Goal: Task Accomplishment & Management: Manage account settings

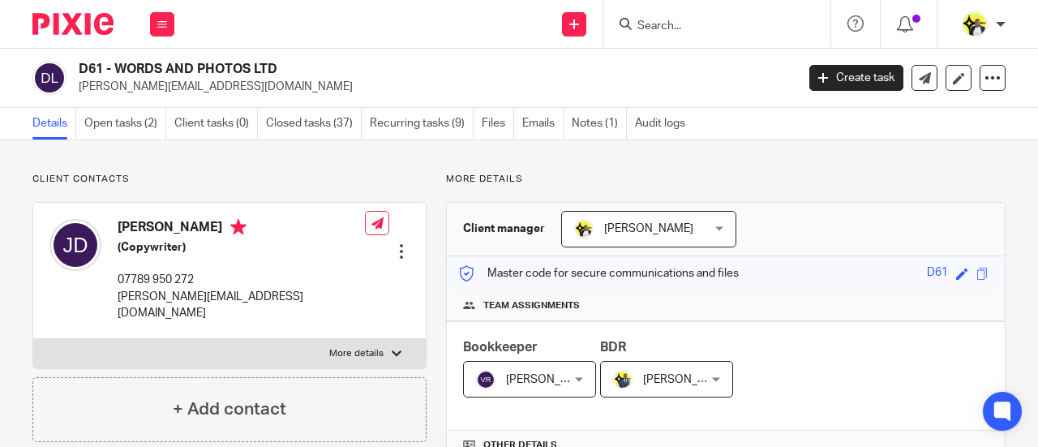
scroll to position [1460, 0]
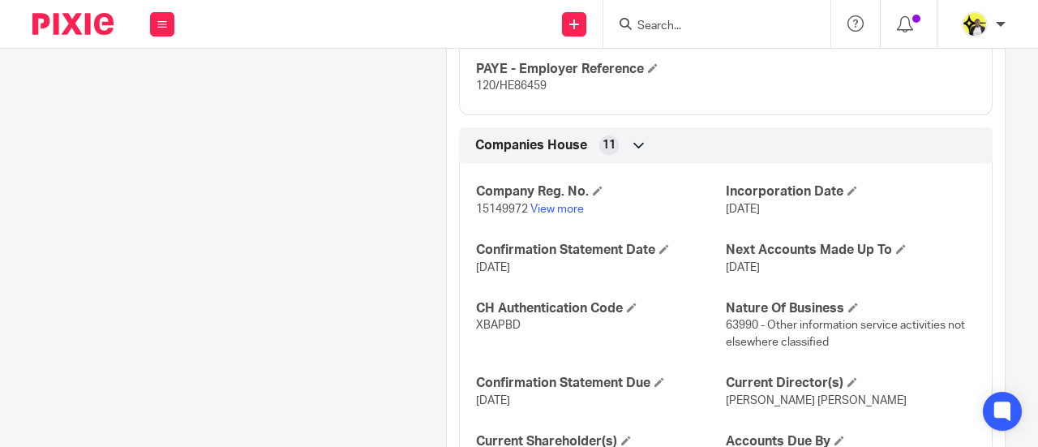
click at [658, 25] on input "Search" at bounding box center [709, 26] width 146 height 15
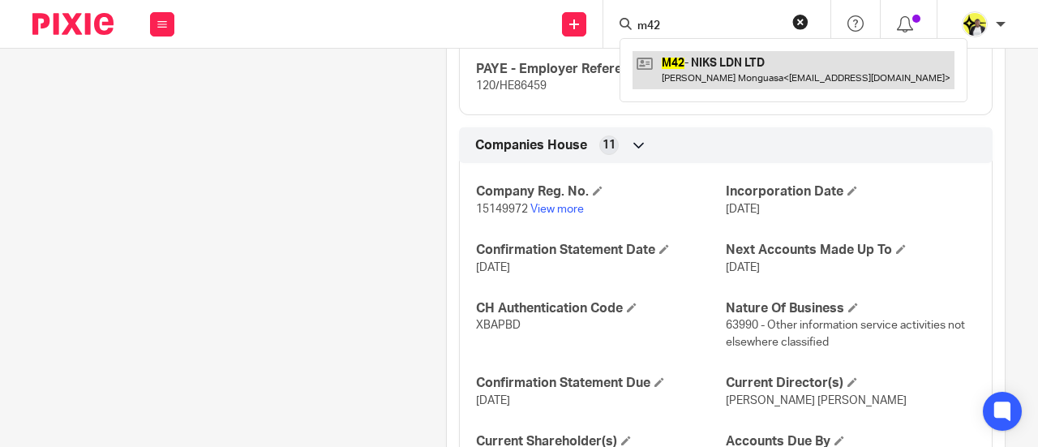
type input "m42"
click at [703, 57] on link at bounding box center [794, 69] width 322 height 37
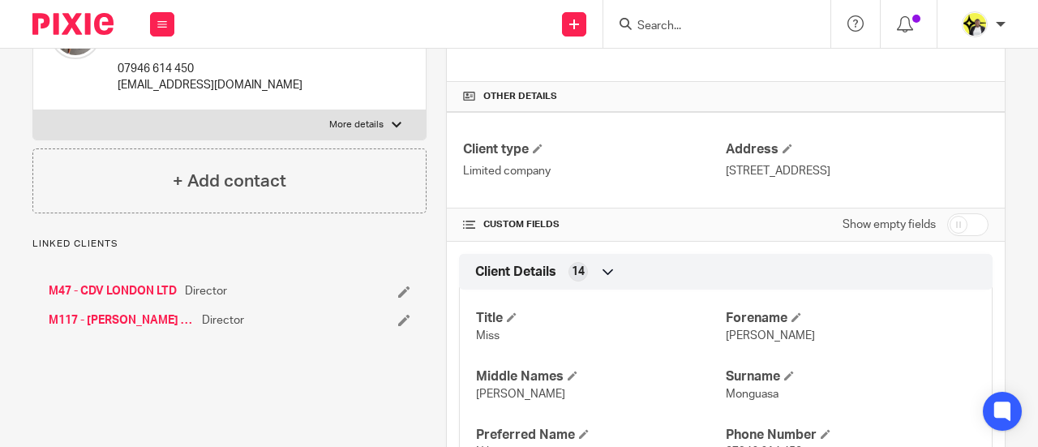
scroll to position [325, 0]
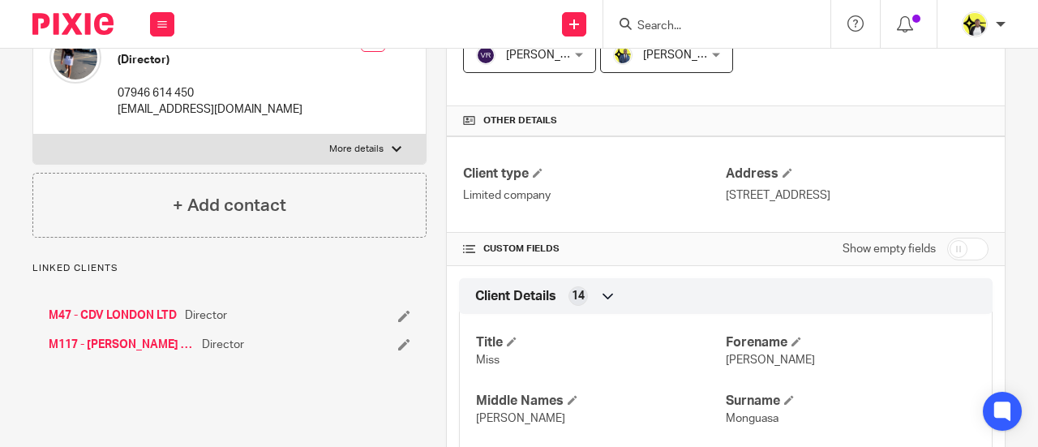
click at [138, 324] on link "M47 - CDV LONDON LTD" at bounding box center [113, 315] width 128 height 16
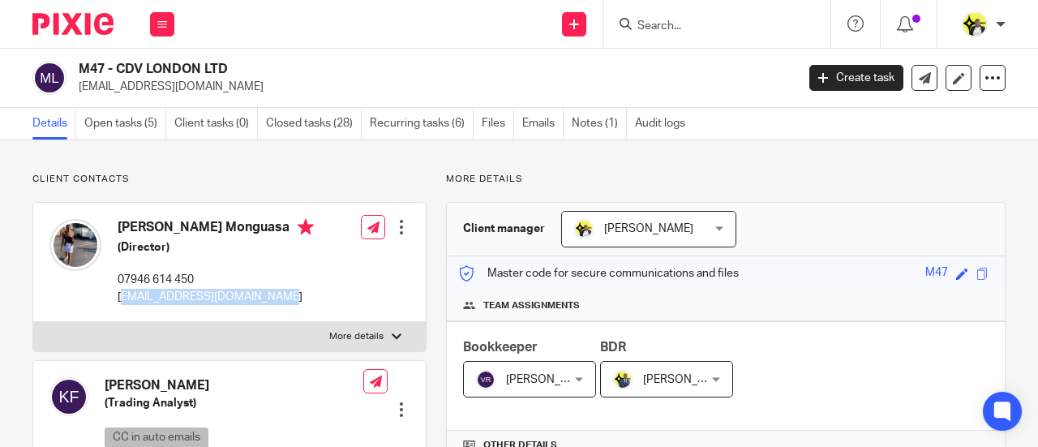
drag, startPoint x: 273, startPoint y: 298, endPoint x: 122, endPoint y: 296, distance: 150.9
click at [122, 296] on div "Nakeitha Monguasa (Director) 07946 614 450 niks@blackartistdatabase.co Edit con…" at bounding box center [229, 262] width 393 height 119
click at [236, 314] on div "Nakeitha Monguasa (Director) 07946 614 450 niks@blackartistdatabase.co Edit con…" at bounding box center [229, 262] width 393 height 119
click at [291, 295] on div "Nakeitha Monguasa (Director) 07946 614 450 niks@blackartistdatabase.co Edit con…" at bounding box center [229, 262] width 393 height 119
click at [273, 368] on div "Khamal Ferdinand (Trading Analyst) CC in auto emails 07783 655 160 kay@blackart…" at bounding box center [229, 439] width 393 height 157
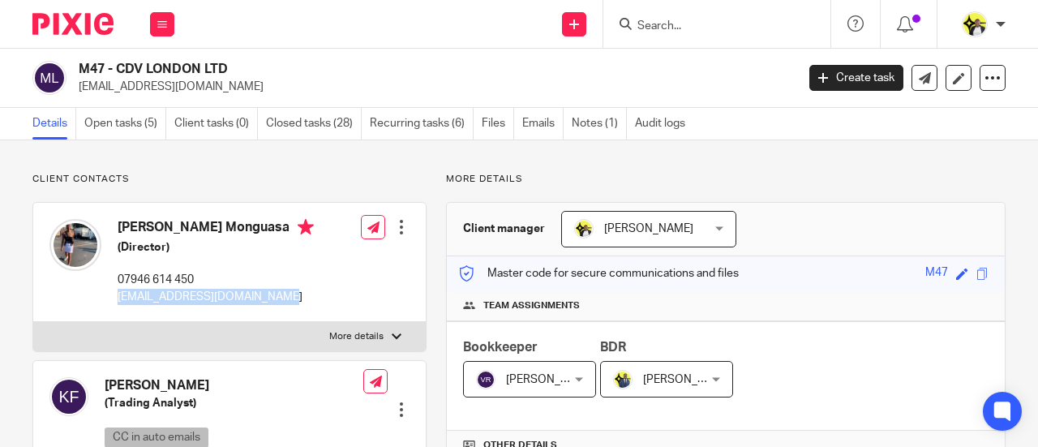
drag, startPoint x: 268, startPoint y: 293, endPoint x: 113, endPoint y: 291, distance: 155.0
click at [113, 291] on div "Nakeitha Monguasa (Director) 07946 614 450 niks@blackartistdatabase.co Edit con…" at bounding box center [229, 262] width 393 height 119
copy p "niks@blackartistdatabase.co"
drag, startPoint x: 196, startPoint y: 279, endPoint x: 115, endPoint y: 277, distance: 81.1
click at [115, 277] on div "Nakeitha Monguasa (Director) 07946 614 450 niks@blackartistdatabase.co" at bounding box center [181, 262] width 264 height 102
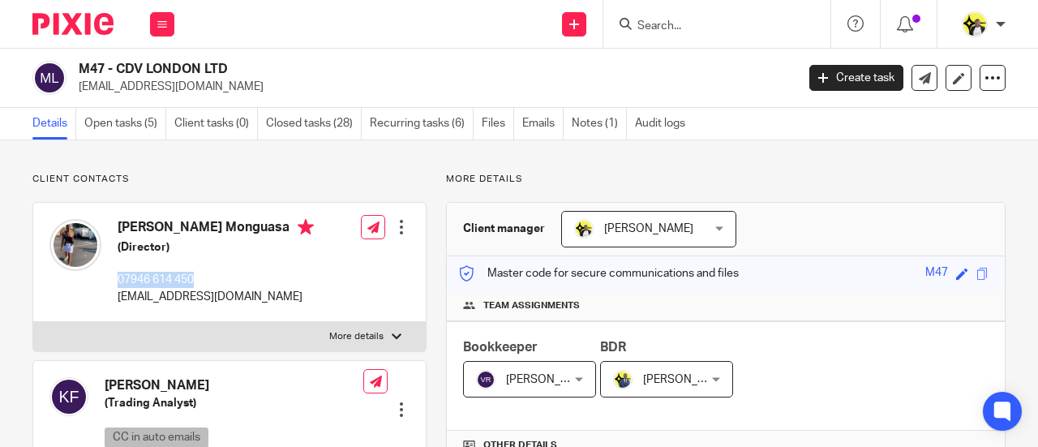
copy p "07946 614 450"
drag, startPoint x: 239, startPoint y: 226, endPoint x: 174, endPoint y: 228, distance: 64.9
click at [175, 228] on h4 "[PERSON_NAME] Monguasa" at bounding box center [216, 229] width 196 height 20
copy h4 "Monguasa"
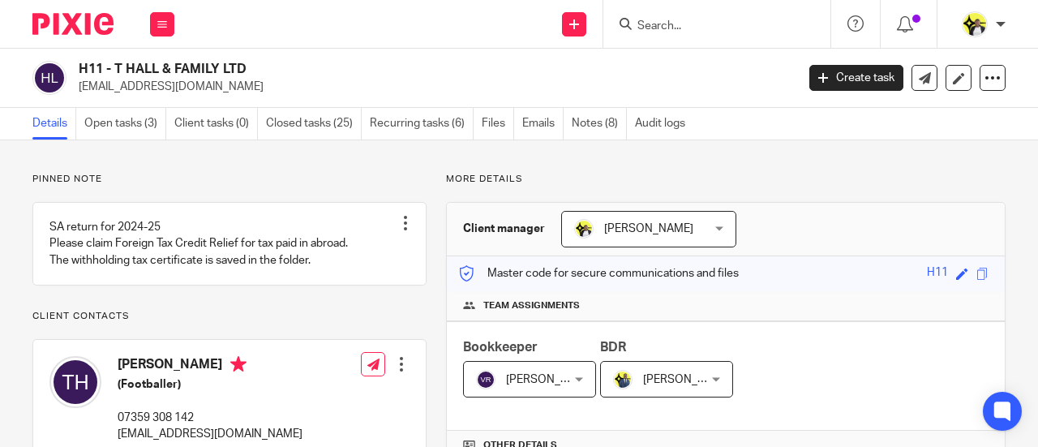
click at [716, 22] on input "Search" at bounding box center [709, 26] width 146 height 15
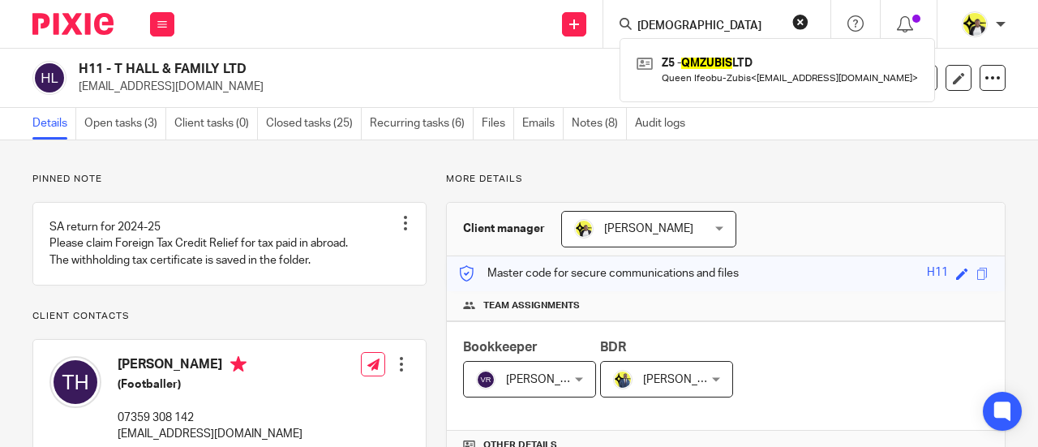
type input "qzmubis"
click button "submit" at bounding box center [0, 0] width 0 height 0
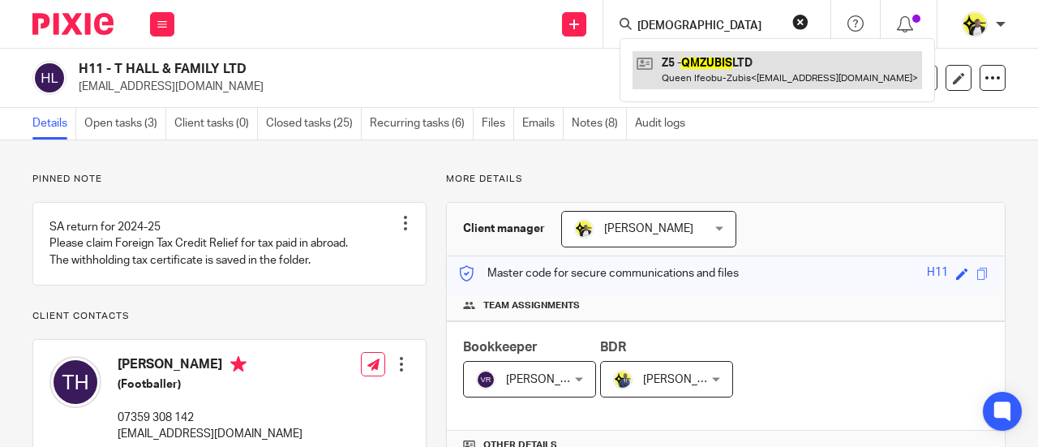
drag, startPoint x: 744, startPoint y: 90, endPoint x: 744, endPoint y: 75, distance: 15.4
click at [744, 84] on div "Z5 - QMZUBIS LTD Queen Ifeobu-Zubis < mukizubis@hotmail.co.uk >" at bounding box center [778, 69] width 316 height 63
click at [744, 74] on link at bounding box center [778, 69] width 290 height 37
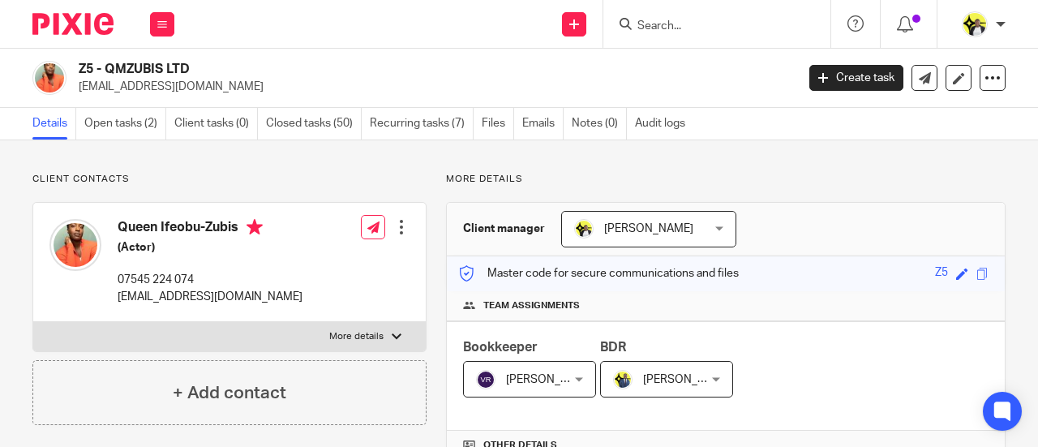
scroll to position [325, 0]
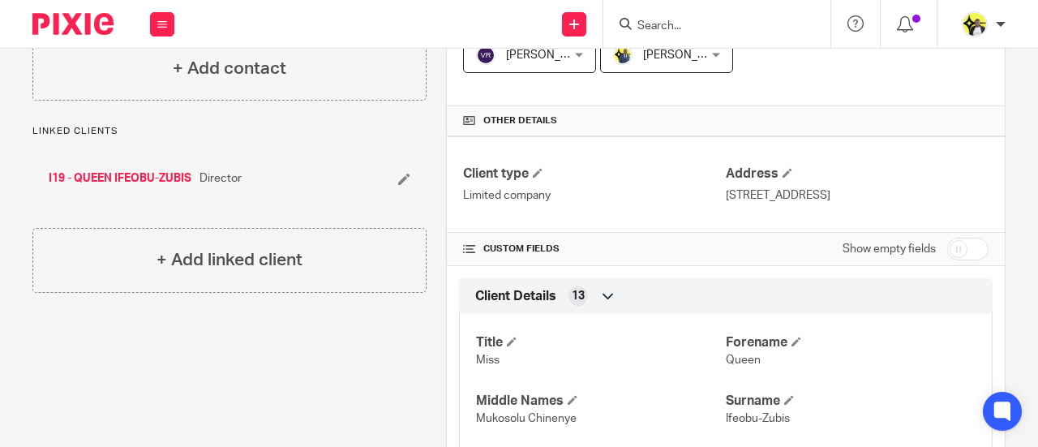
click at [133, 167] on div "I19 - QUEEN IFEOBU-ZUBIS Director" at bounding box center [229, 178] width 394 height 49
click at [131, 171] on link "I19 - QUEEN IFEOBU-ZUBIS" at bounding box center [120, 178] width 143 height 16
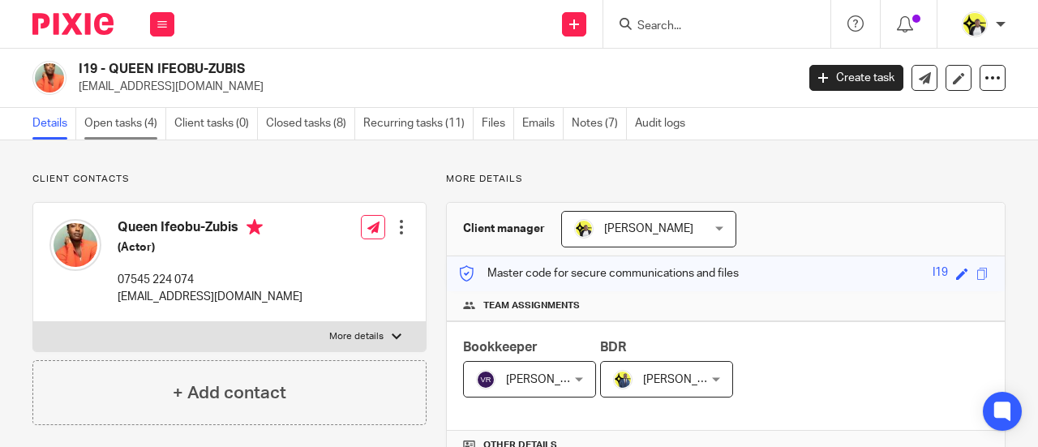
click at [141, 126] on link "Open tasks (4)" at bounding box center [125, 124] width 82 height 32
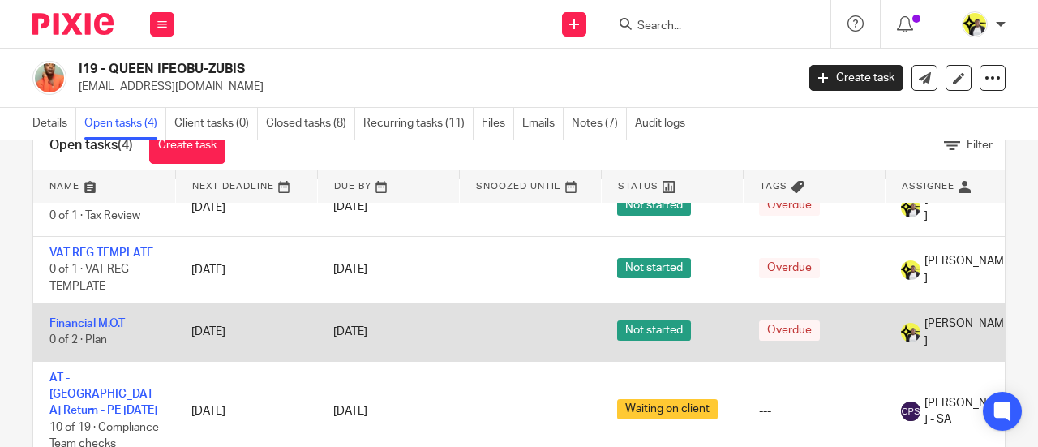
scroll to position [98, 0]
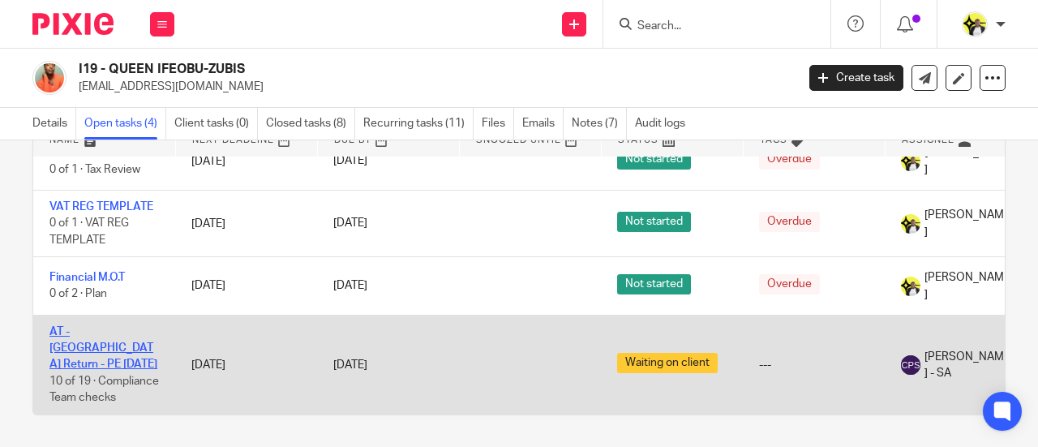
click at [117, 326] on link "AT - [GEOGRAPHIC_DATA] Return - PE [DATE]" at bounding box center [103, 348] width 108 height 45
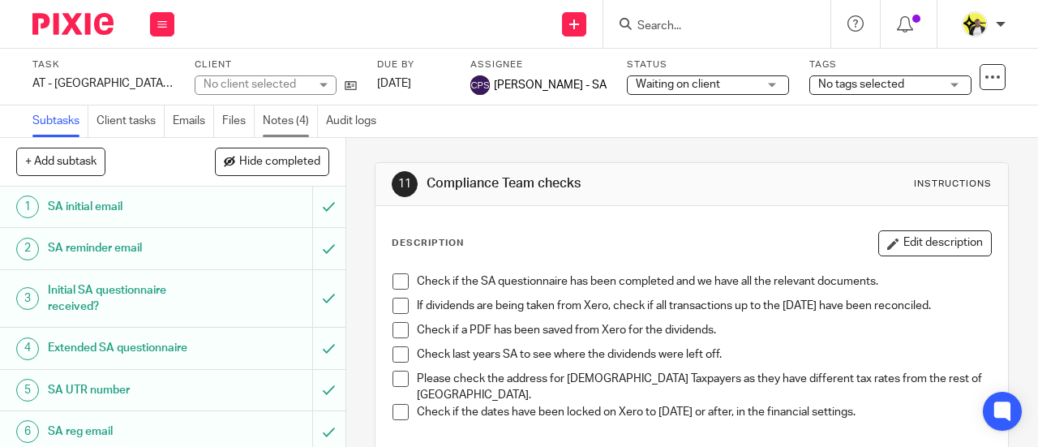
click at [288, 117] on link "Notes (4)" at bounding box center [290, 121] width 55 height 32
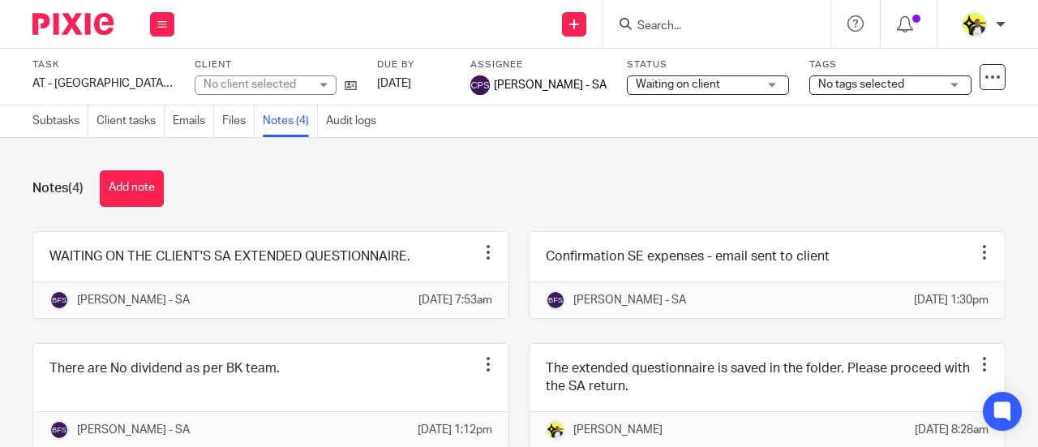
click at [148, 189] on button "Add note" at bounding box center [132, 188] width 64 height 37
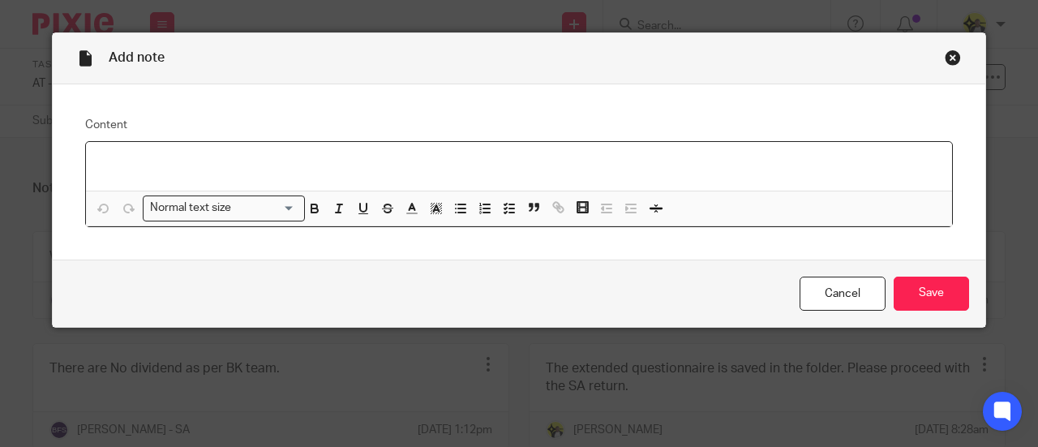
click at [128, 159] on p at bounding box center [519, 163] width 840 height 16
click at [166, 165] on p "The extendedquestionnaire" at bounding box center [519, 163] width 840 height 16
click at [249, 164] on p "The extended questionnaire" at bounding box center [519, 163] width 840 height 16
click at [386, 161] on p "The extended questionnaire is saved in the client" at bounding box center [519, 163] width 840 height 16
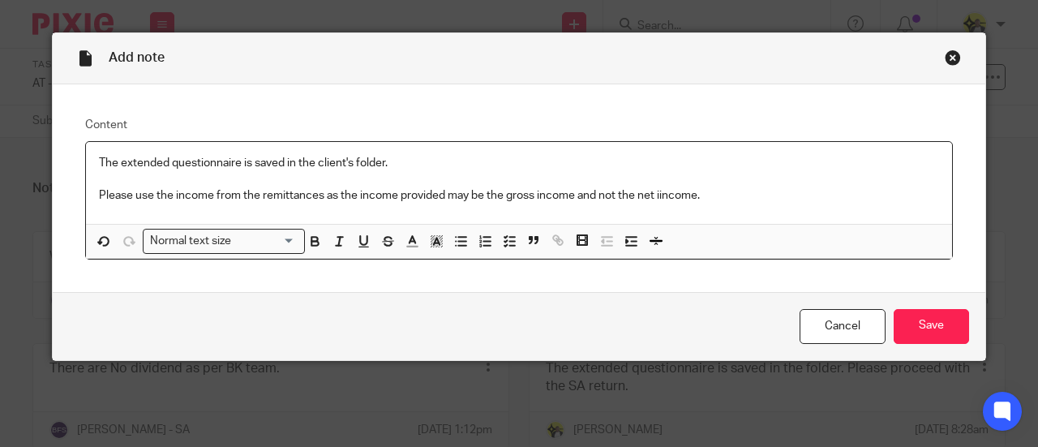
click at [654, 192] on p "Please use the income from the remittances as the income provided may be the gr…" at bounding box center [519, 195] width 840 height 16
click at [920, 315] on input "Save" at bounding box center [931, 326] width 75 height 35
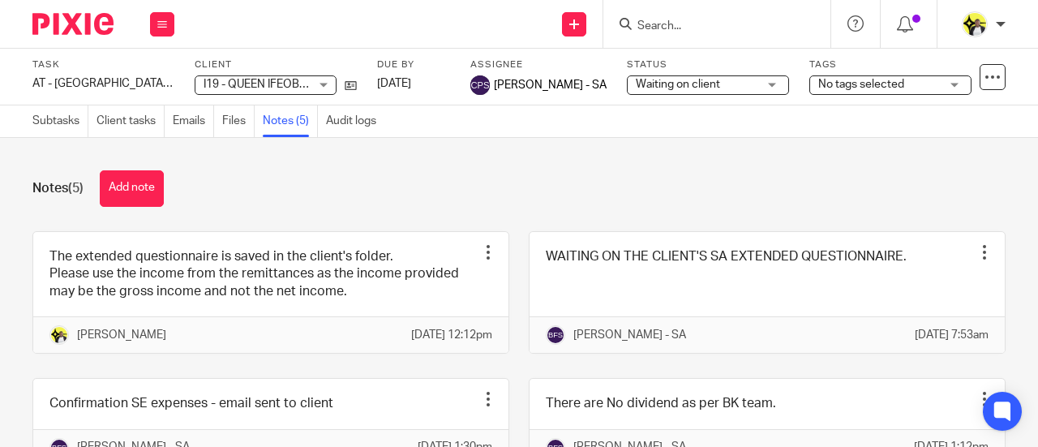
click at [751, 82] on div "Waiting on client Waiting on client" at bounding box center [708, 84] width 162 height 19
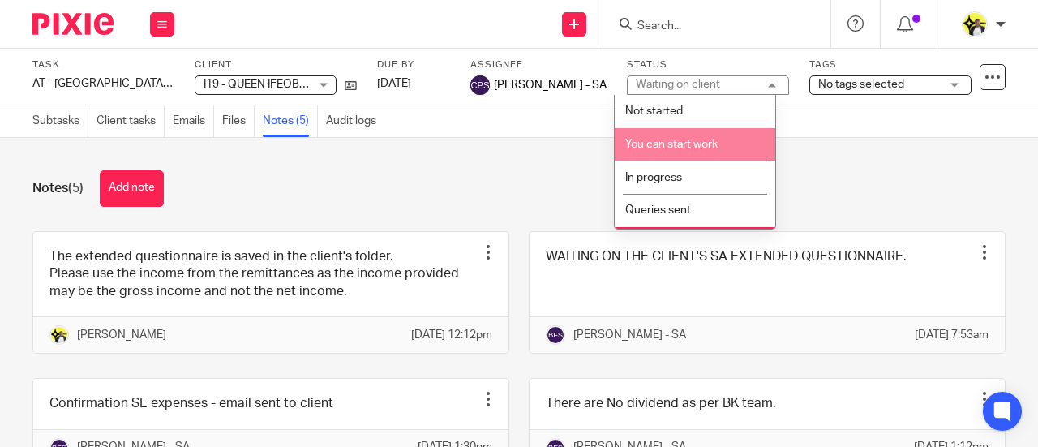
click at [699, 150] on li "You can start work" at bounding box center [695, 144] width 161 height 33
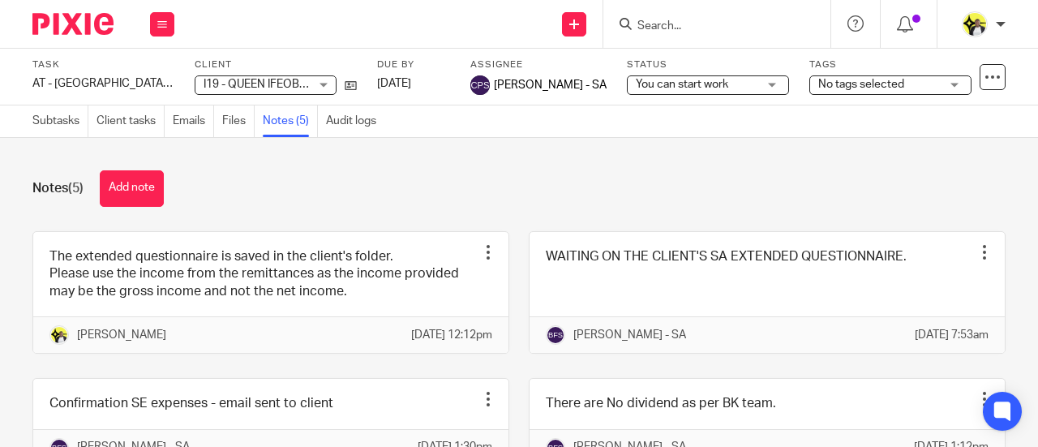
click at [948, 87] on div "No tags selected" at bounding box center [891, 84] width 162 height 19
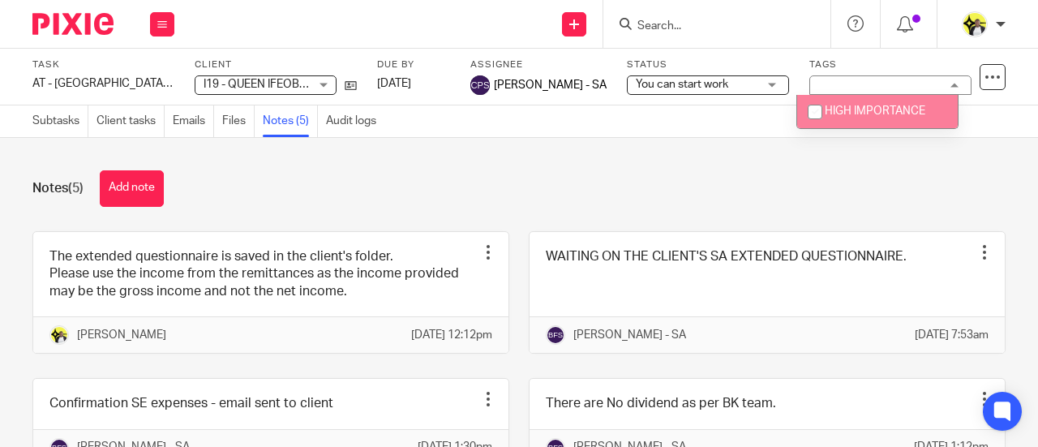
click at [864, 110] on span "HIGH IMPORTANCE" at bounding box center [875, 110] width 101 height 11
checkbox input "true"
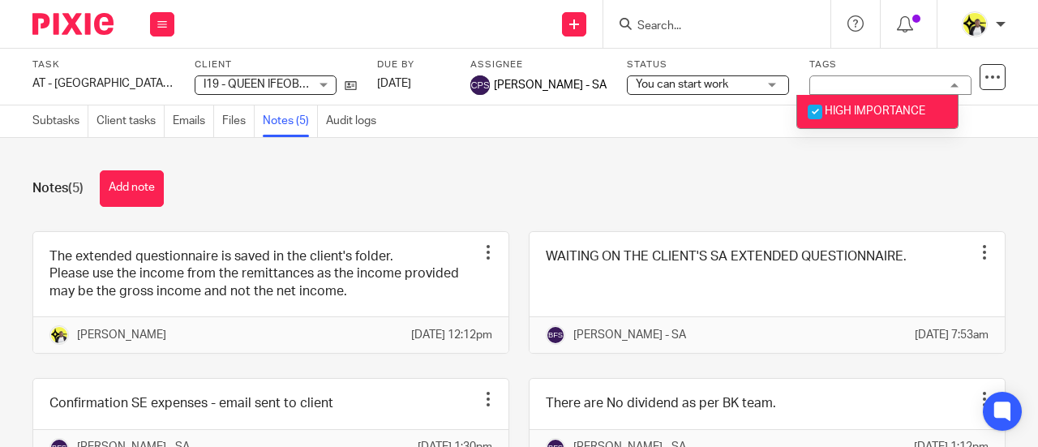
drag, startPoint x: 761, startPoint y: 158, endPoint x: 753, endPoint y: 161, distance: 8.7
click at [760, 159] on div "Notes (5) Add note The extended questionnaire is saved in the client's folder. …" at bounding box center [519, 292] width 1038 height 309
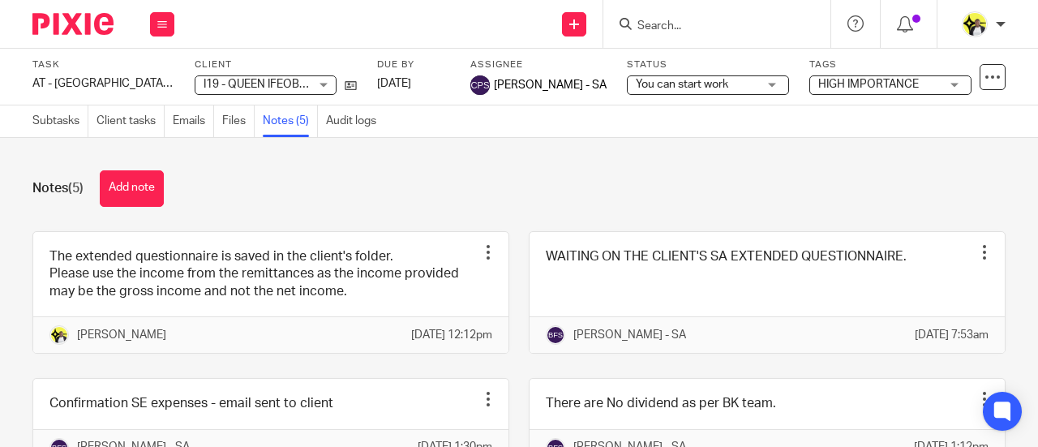
click at [444, 165] on div "Notes (5) Add note The extended questionnaire is saved in the client's folder. …" at bounding box center [519, 292] width 1038 height 309
click at [659, 22] on input "Search" at bounding box center [709, 26] width 146 height 15
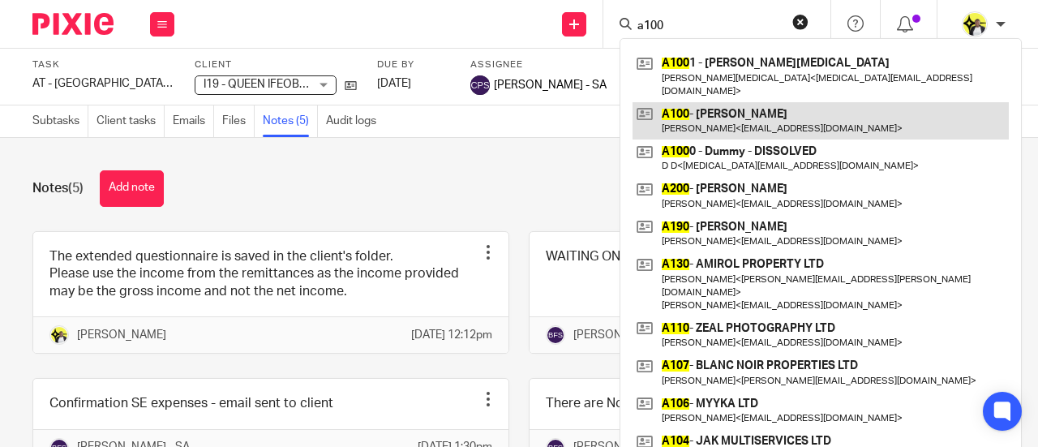
type input "a100"
click at [741, 103] on link at bounding box center [821, 120] width 376 height 37
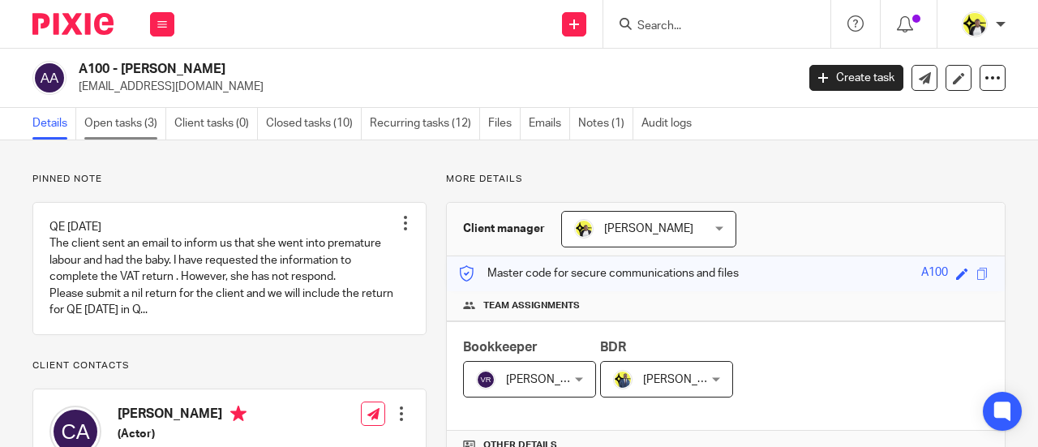
click at [94, 123] on link "Open tasks (3)" at bounding box center [125, 124] width 82 height 32
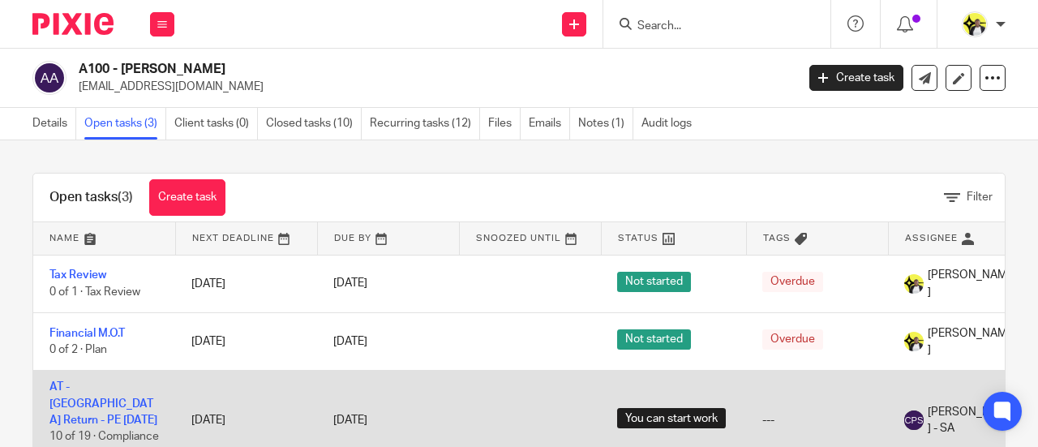
scroll to position [67, 0]
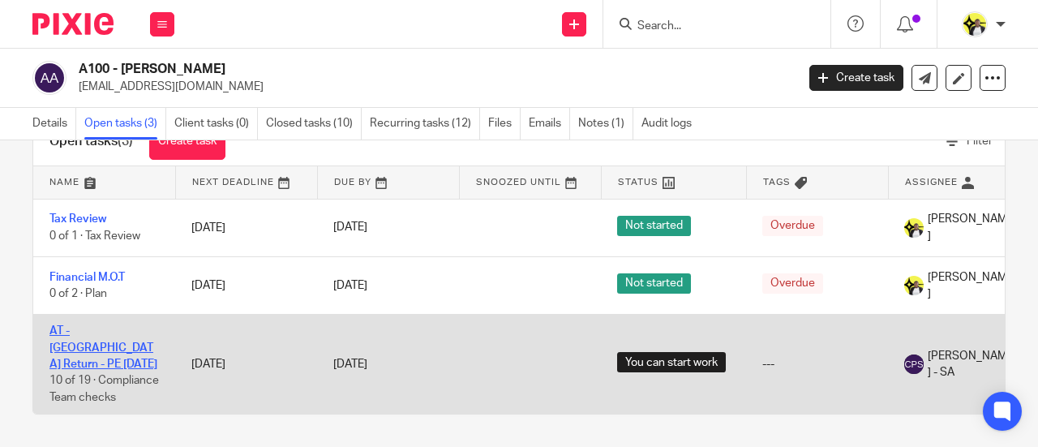
click at [73, 325] on link "AT - SA Return - PE 05-04-2025" at bounding box center [103, 347] width 108 height 45
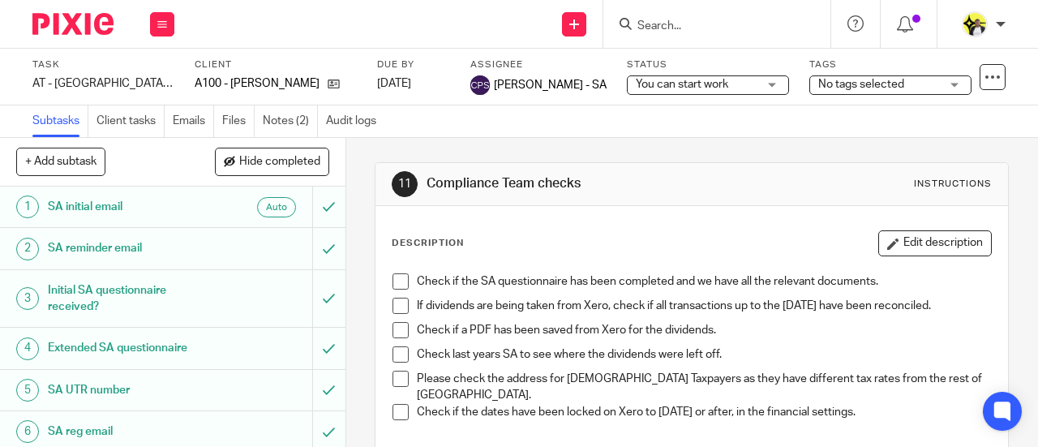
click at [957, 82] on div "No tags selected" at bounding box center [891, 84] width 162 height 19
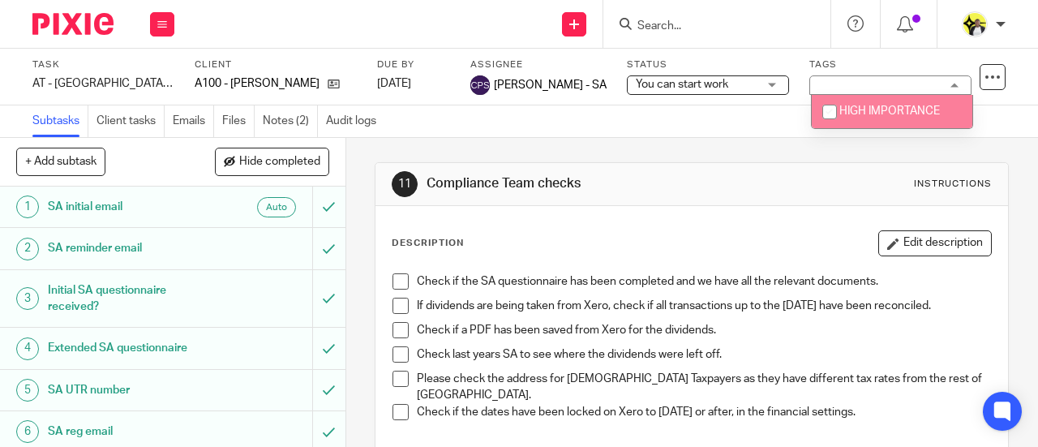
click at [882, 112] on span "HIGH IMPORTANCE" at bounding box center [890, 110] width 101 height 11
checkbox input "true"
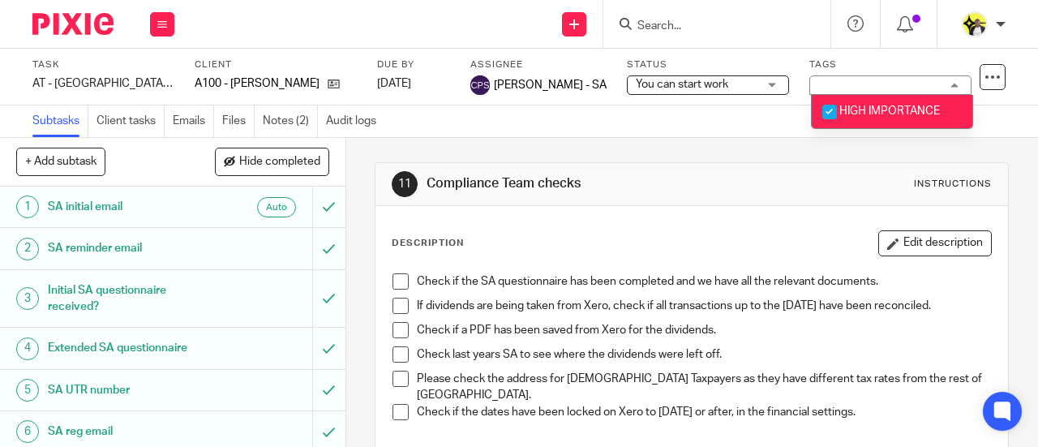
click at [708, 155] on div "11 Compliance Team checks Instructions Description Edit description Check if th…" at bounding box center [692, 441] width 634 height 606
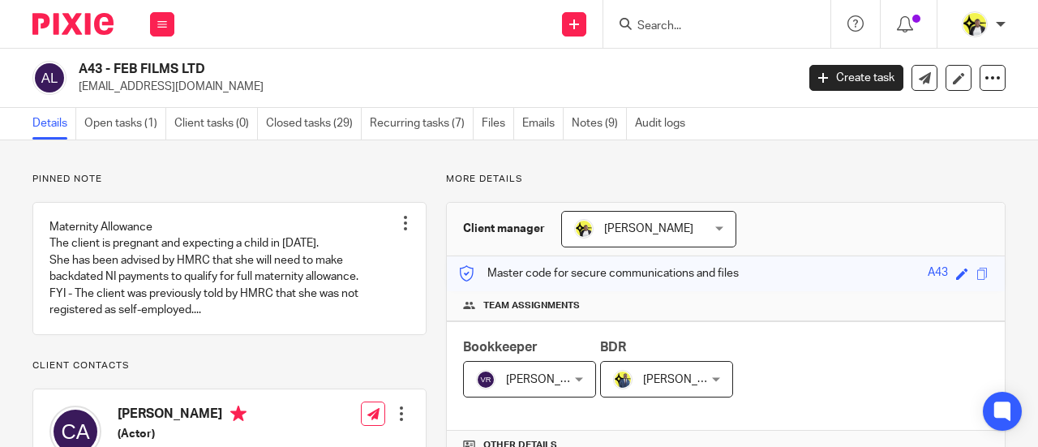
click at [654, 24] on input "Search" at bounding box center [709, 26] width 146 height 15
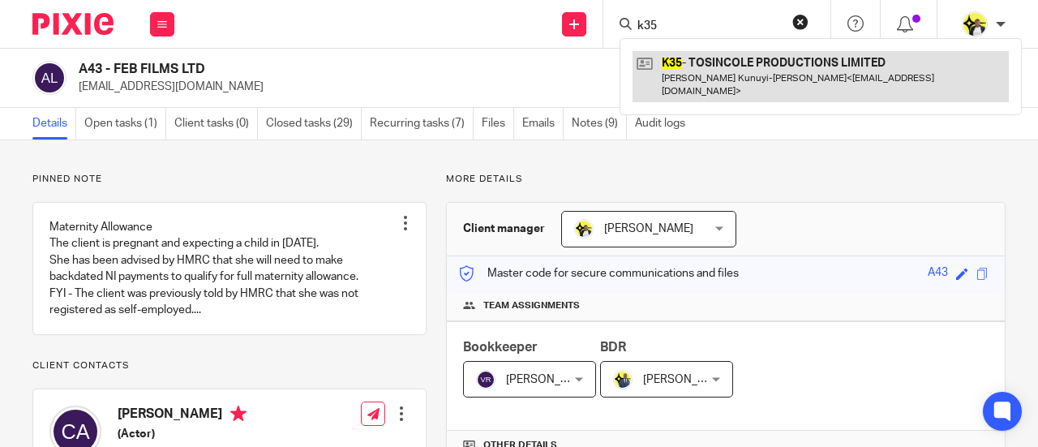
type input "k35"
click at [721, 69] on link at bounding box center [821, 76] width 376 height 50
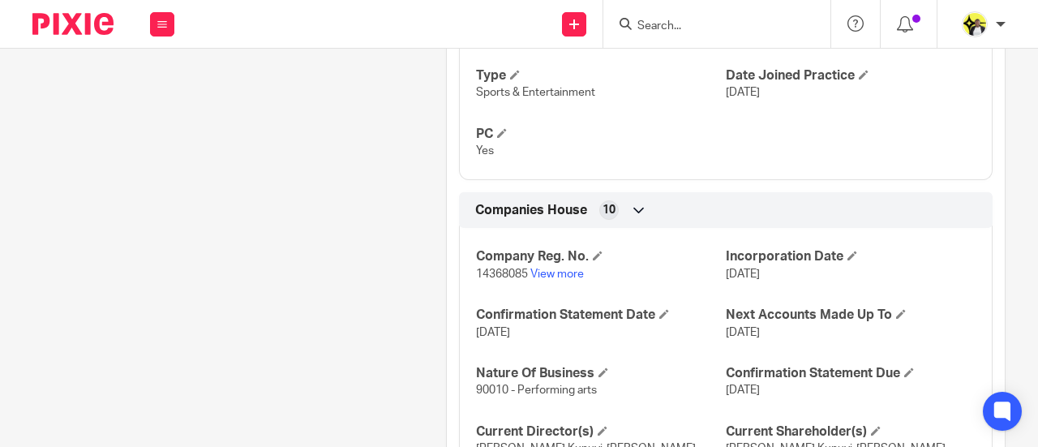
scroll to position [1217, 0]
